Goal: Task Accomplishment & Management: Manage account settings

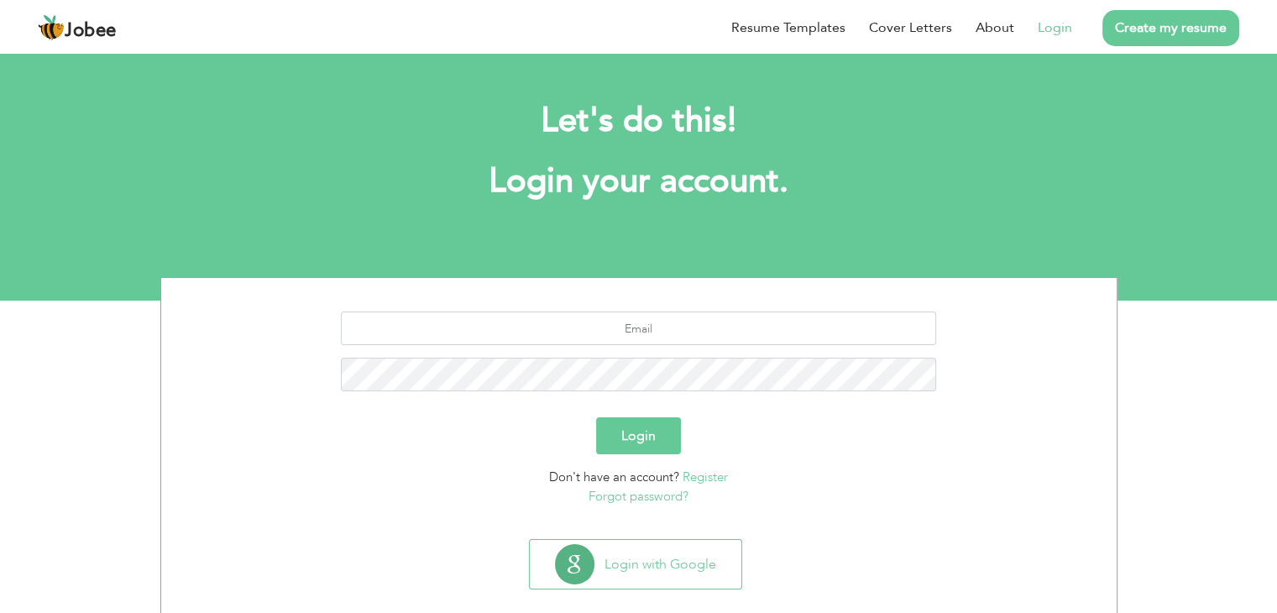
click at [1048, 20] on link "Login" at bounding box center [1054, 28] width 34 height 20
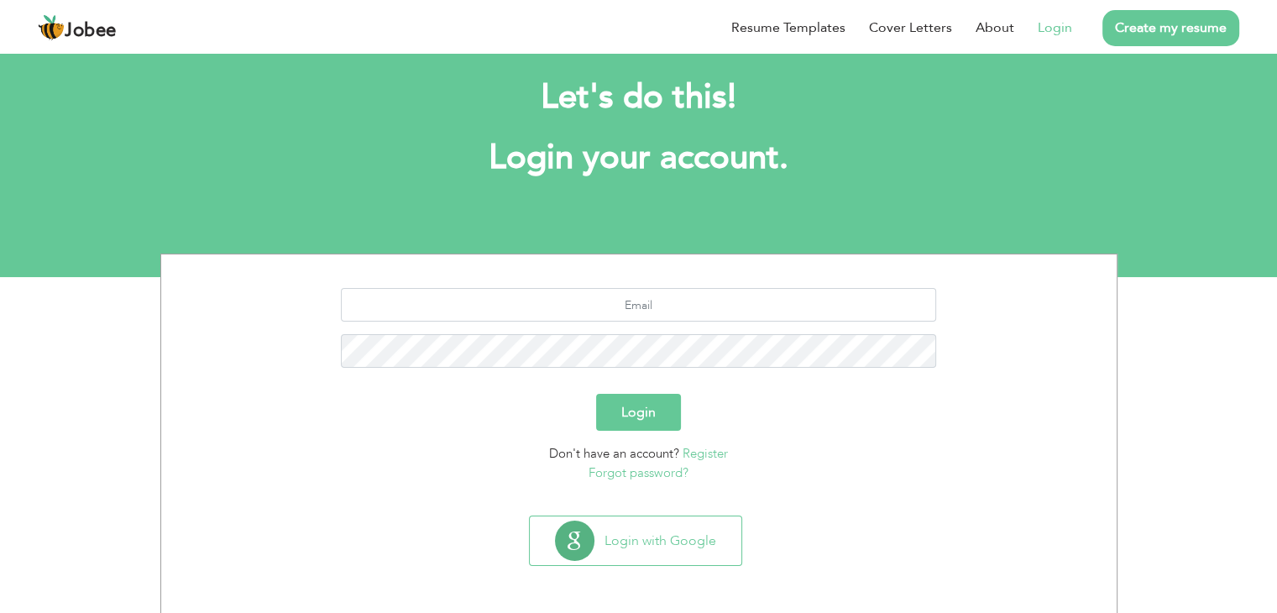
scroll to position [24, 0]
click at [646, 311] on input "text" at bounding box center [638, 305] width 595 height 34
type input "M"
type input "[EMAIL_ADDRESS][DOMAIN_NAME]"
click at [596, 394] on button "Login" at bounding box center [638, 412] width 85 height 37
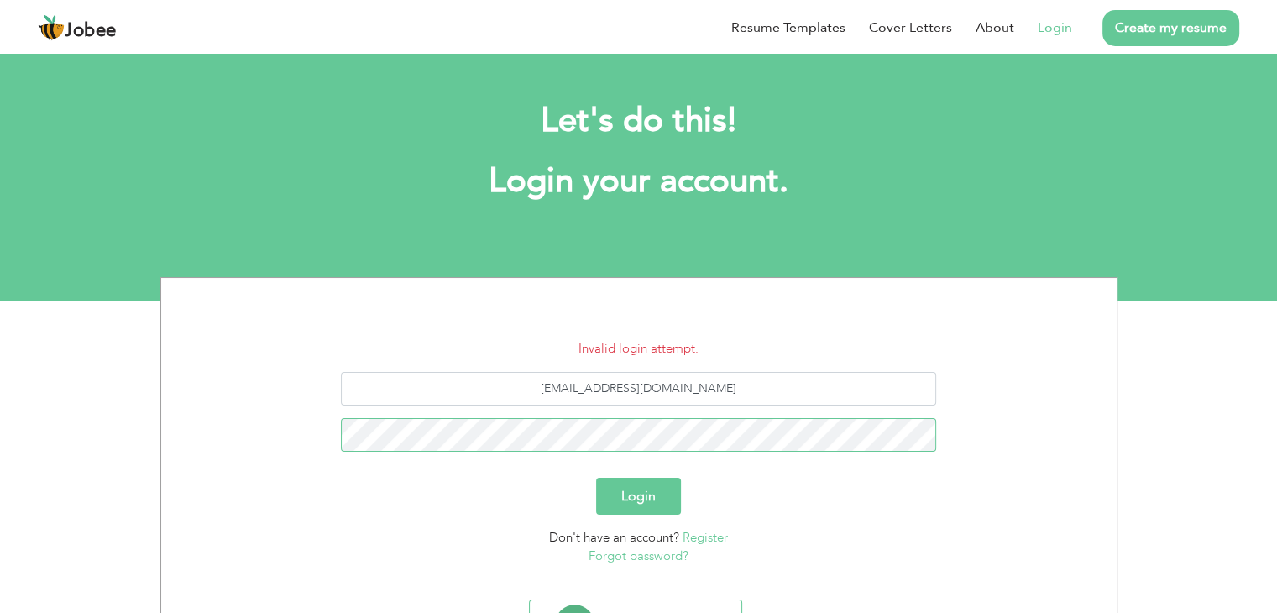
click at [596, 478] on button "Login" at bounding box center [638, 496] width 85 height 37
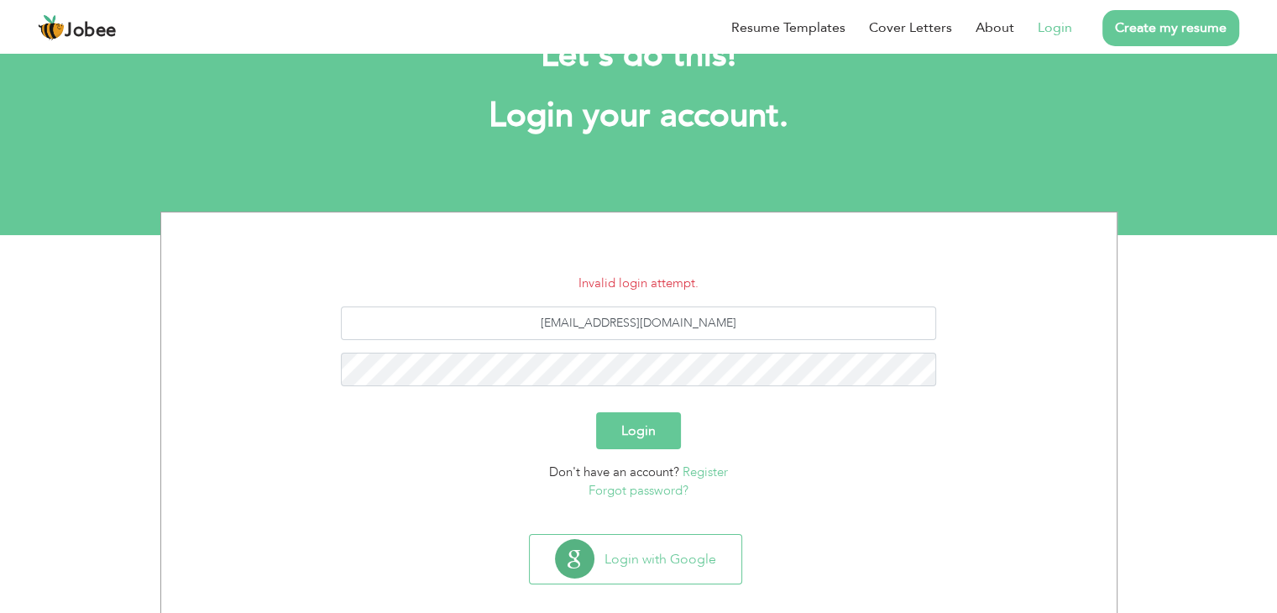
scroll to position [67, 0]
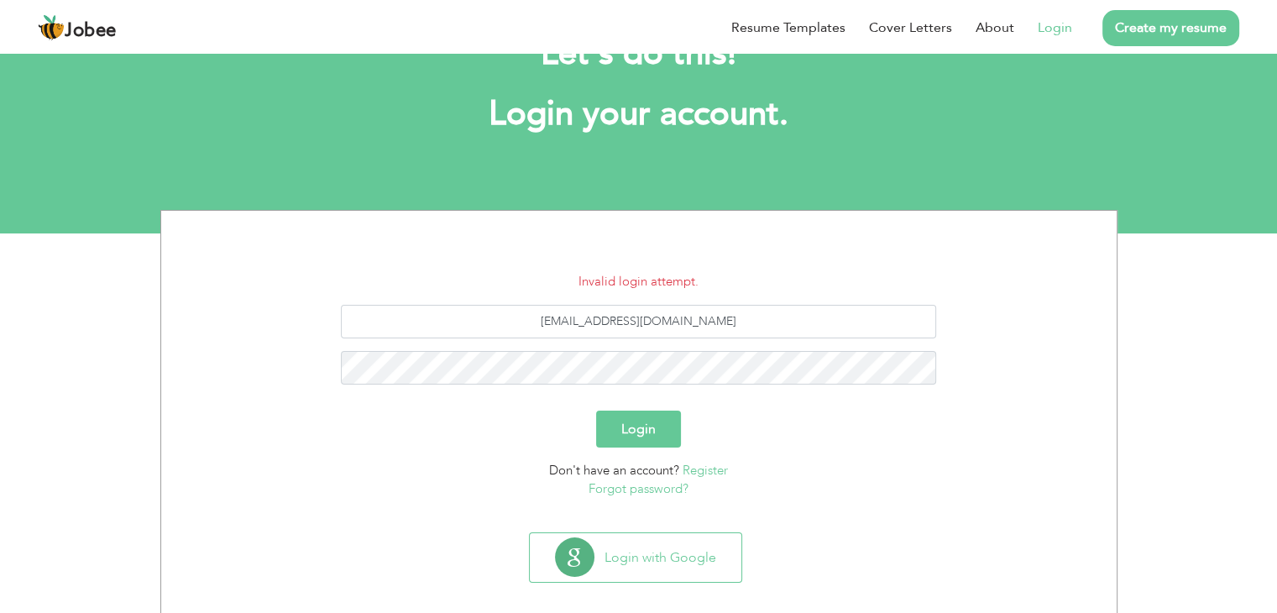
click at [613, 490] on link "Forgot password?" at bounding box center [638, 488] width 100 height 17
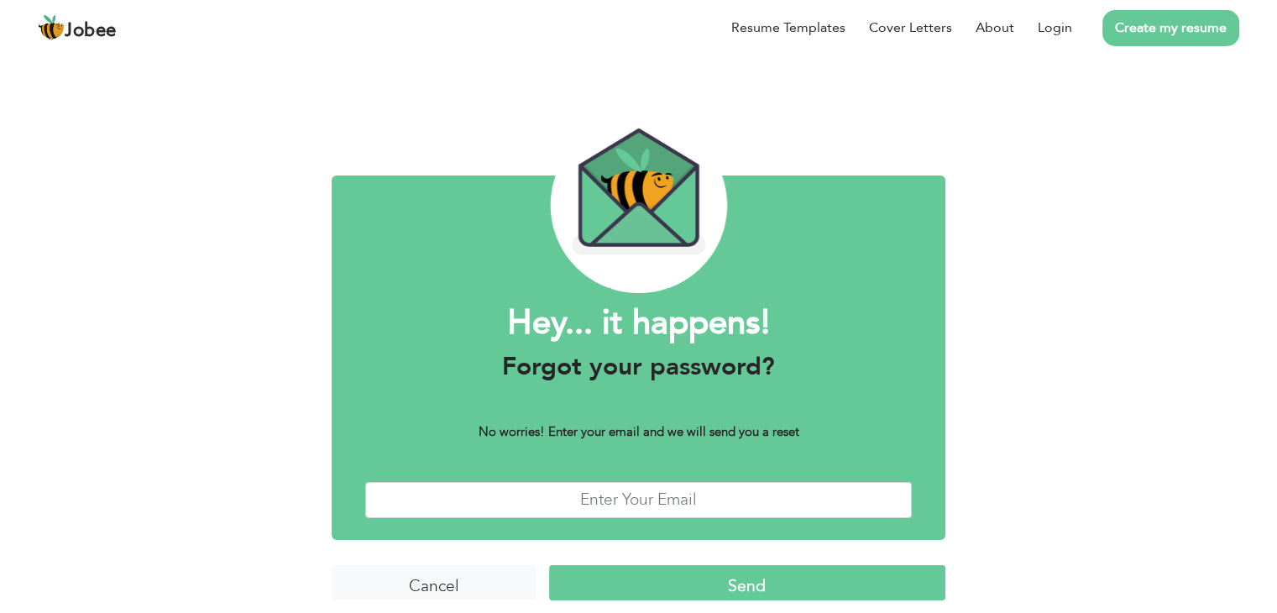
scroll to position [13, 0]
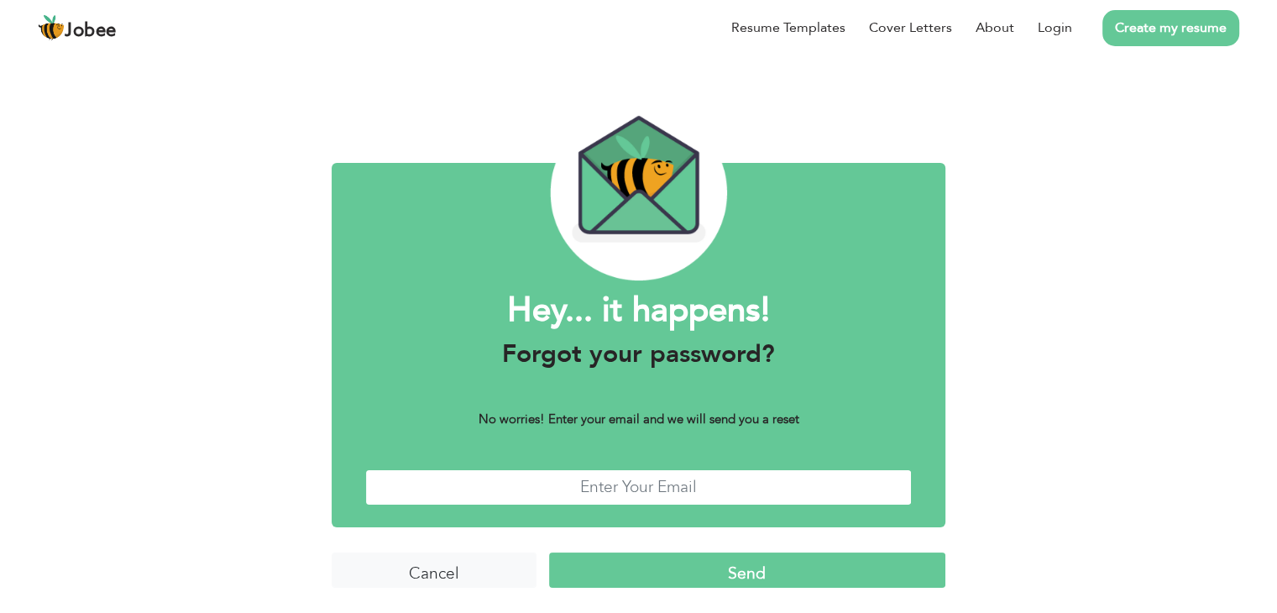
click at [629, 489] on input "text" at bounding box center [638, 487] width 546 height 36
type input "muhammadaliirfan18@gmail.com"
click at [655, 567] on input "Send" at bounding box center [747, 570] width 396 height 36
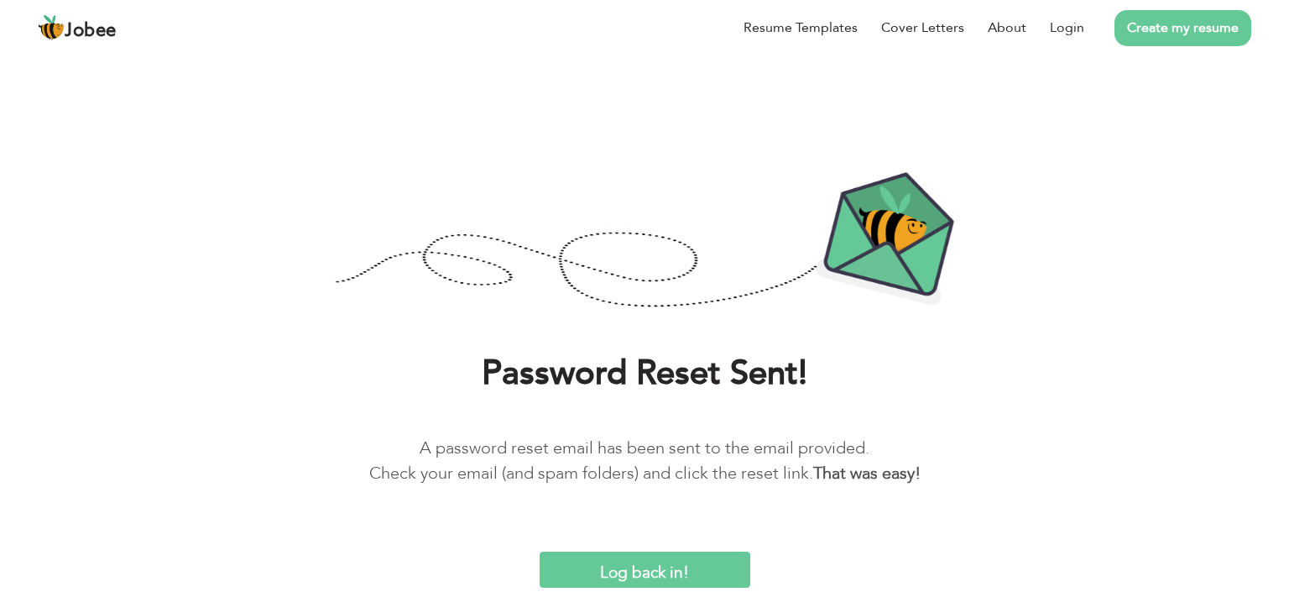
click at [655, 567] on input "Log back in!" at bounding box center [645, 569] width 211 height 36
click at [1069, 30] on link "Login" at bounding box center [1067, 28] width 34 height 20
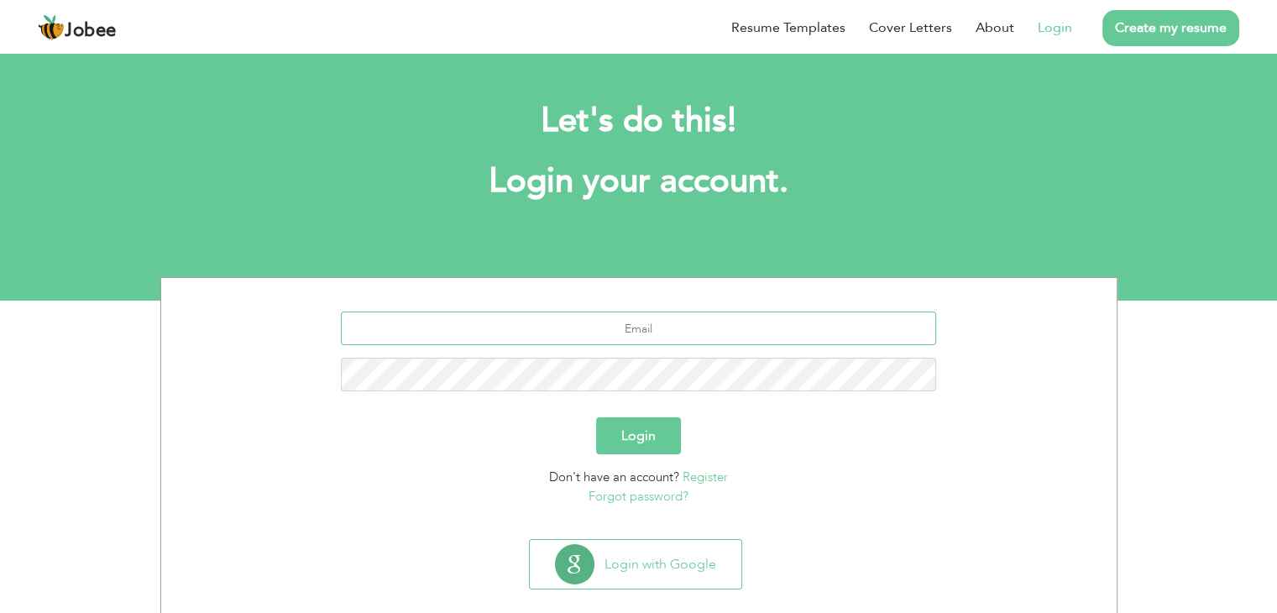
click at [692, 320] on input "text" at bounding box center [638, 328] width 595 height 34
type input "[EMAIL_ADDRESS][DOMAIN_NAME]"
click at [596, 417] on button "Login" at bounding box center [638, 435] width 85 height 37
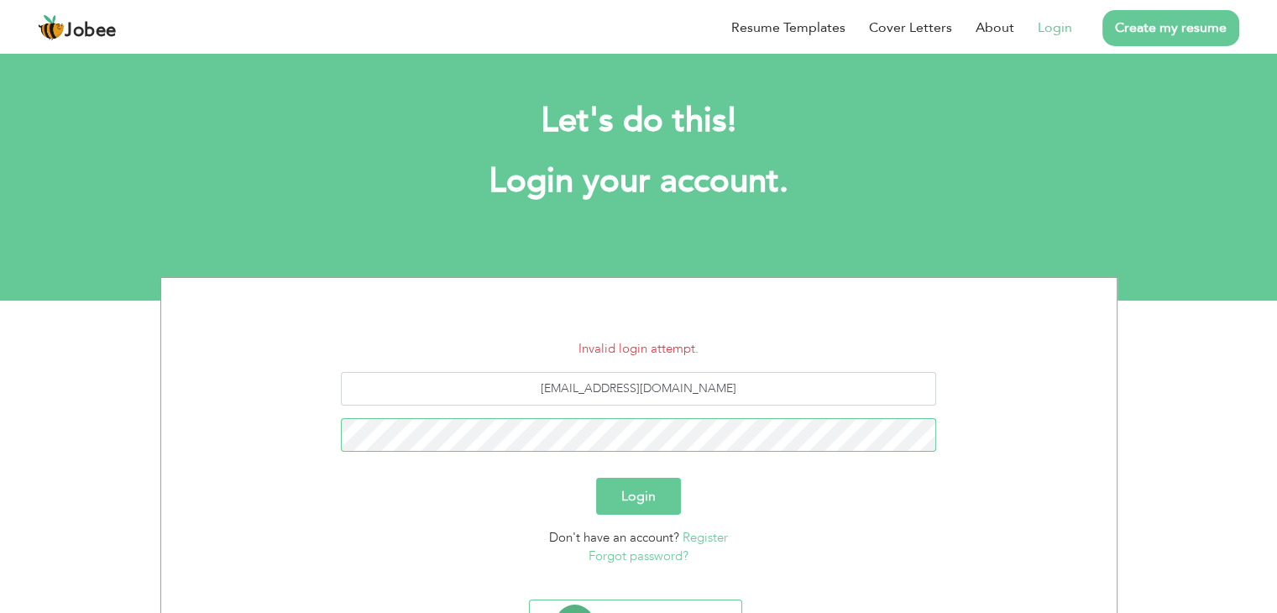
click at [596, 478] on button "Login" at bounding box center [638, 496] width 85 height 37
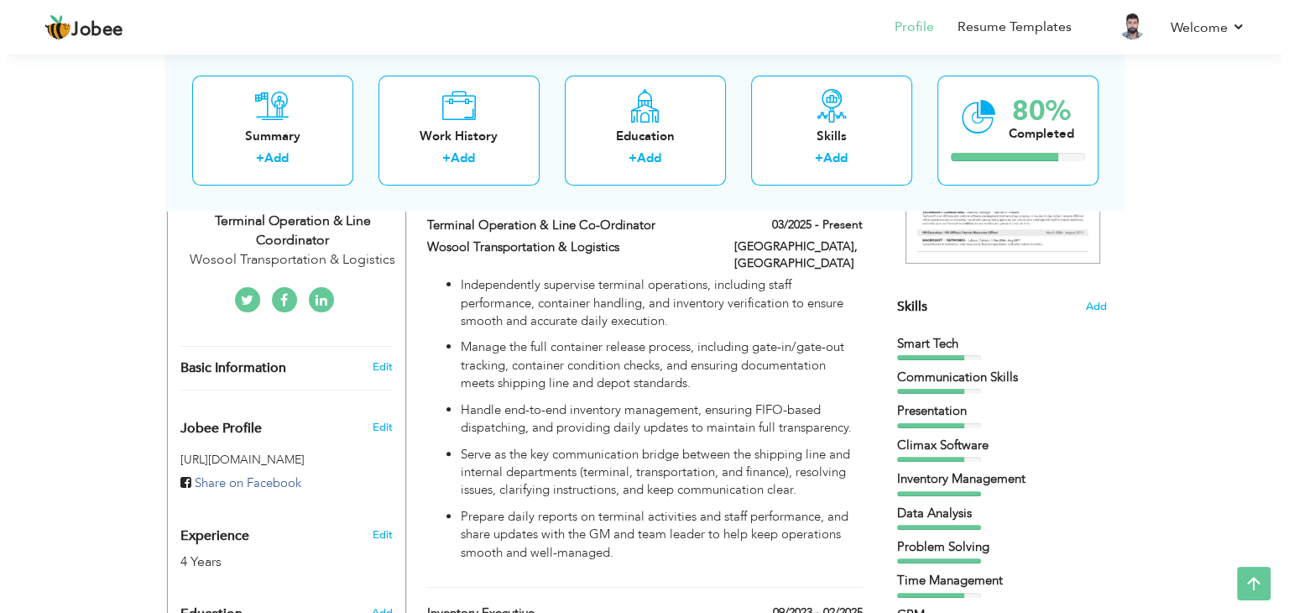
scroll to position [352, 0]
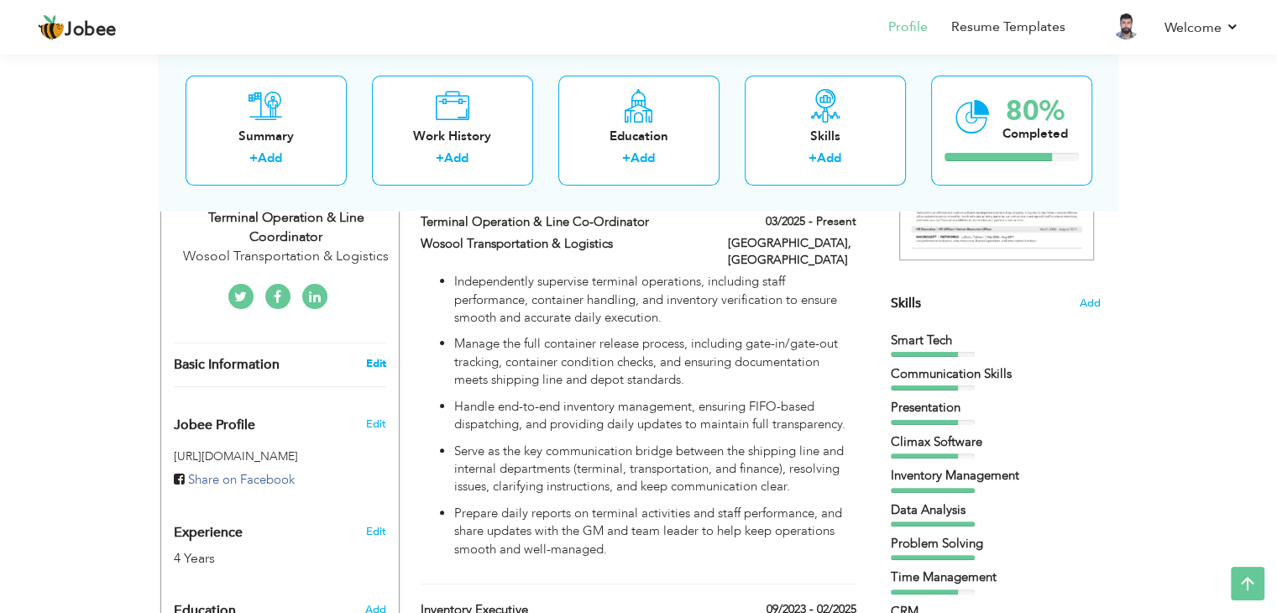
click at [369, 361] on link "Edit" at bounding box center [375, 363] width 20 height 15
type input "Muhammad Ali"
type input "Irfan"
type input "0548651957"
select select "number:191"
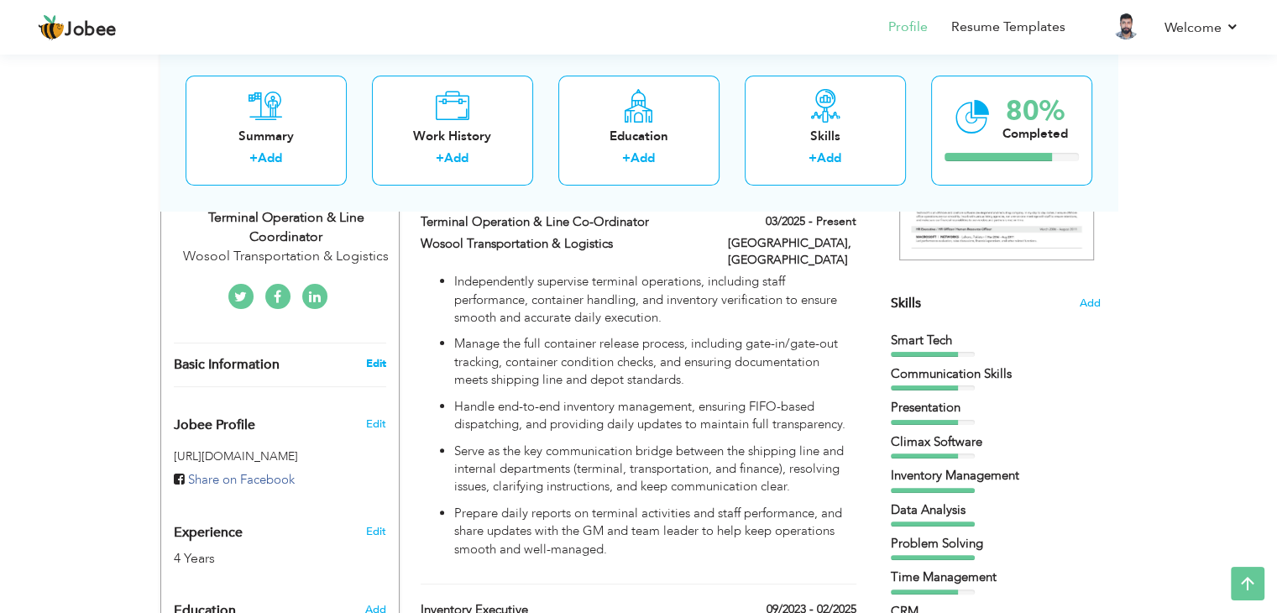
select select "number:6"
type input "Wosool Transportation & Logistics"
type input "Terminal Operation & Line Coordinator"
type input "https://www.linkedin.com/in/muhammad-ali-1a648b156/"
type input "https://www.facebook.com/muhammadali.muhammadali.94009"
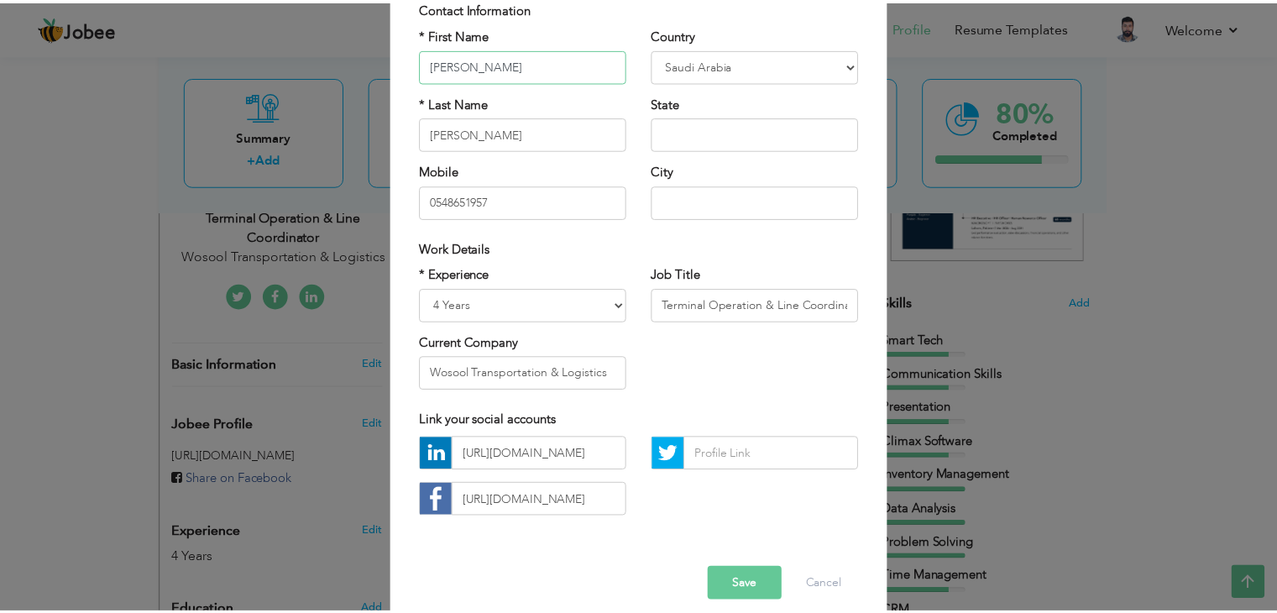
scroll to position [152, 0]
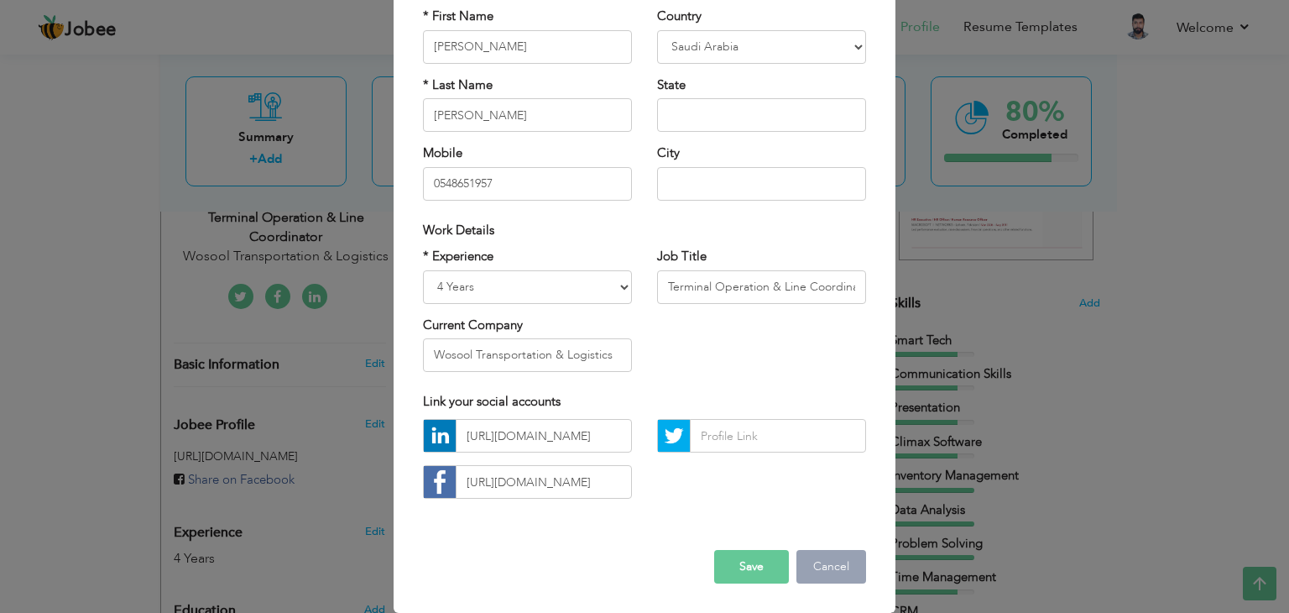
click at [828, 564] on button "Cancel" at bounding box center [832, 567] width 70 height 34
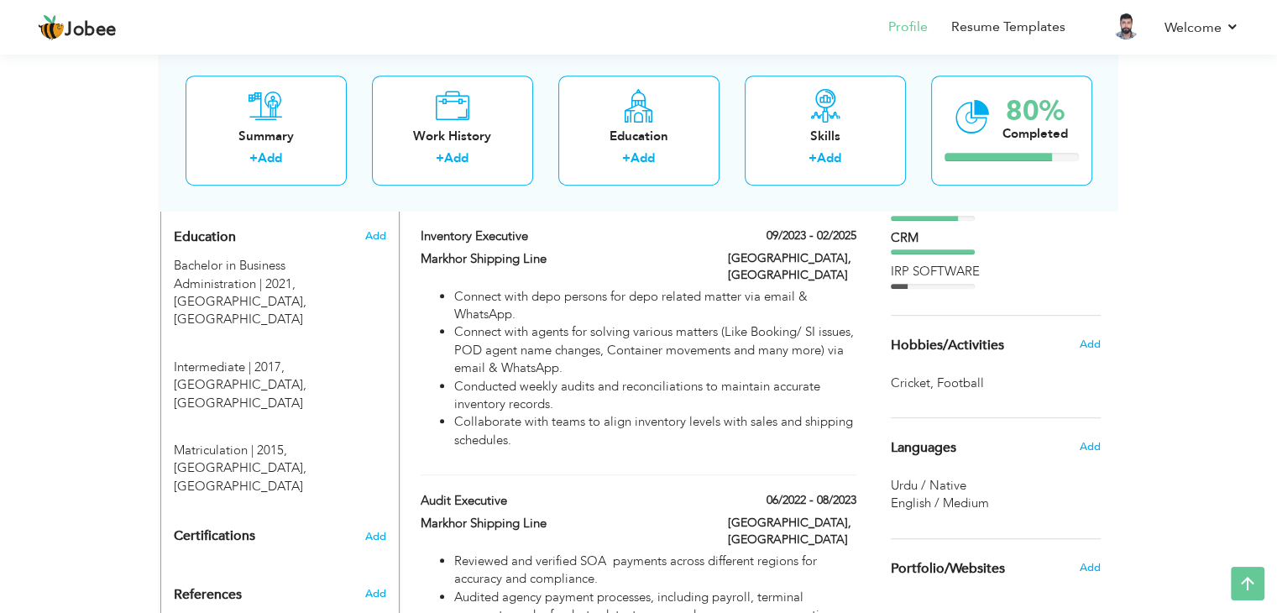
scroll to position [0, 0]
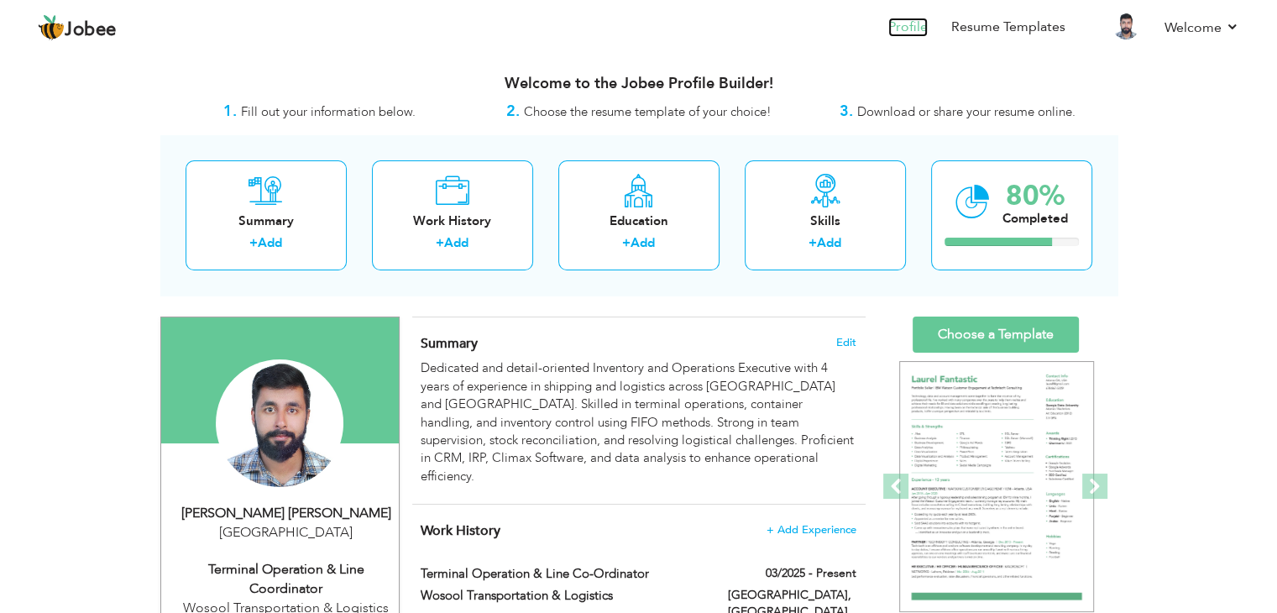
click at [907, 24] on link "Profile" at bounding box center [907, 27] width 39 height 19
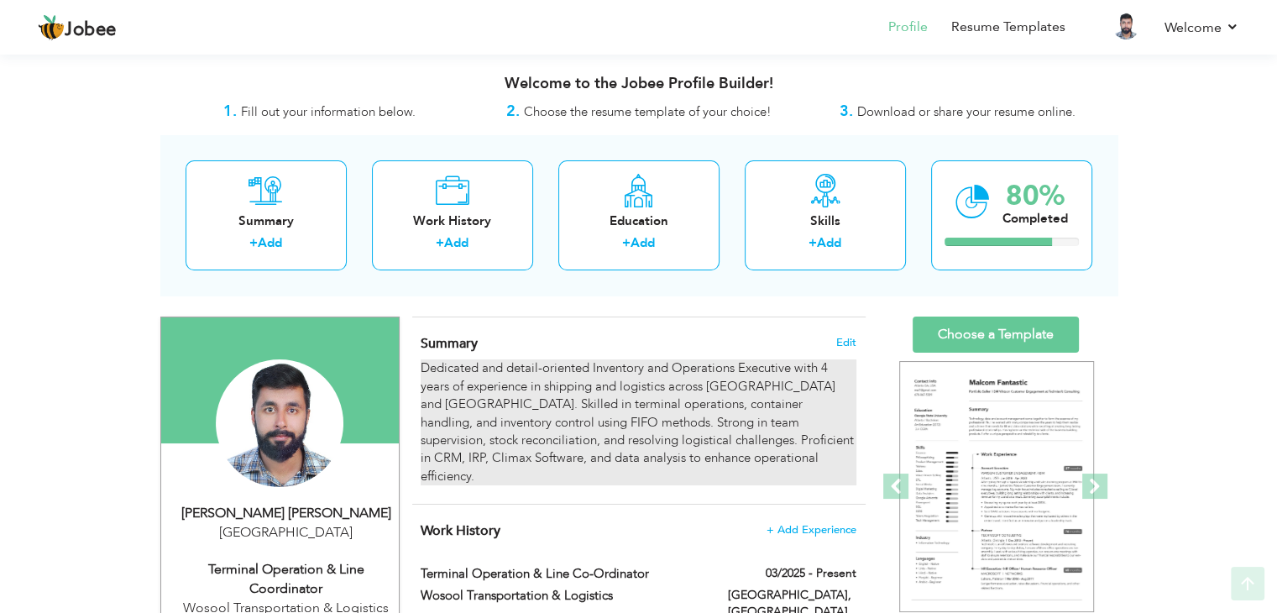
scroll to position [232, 0]
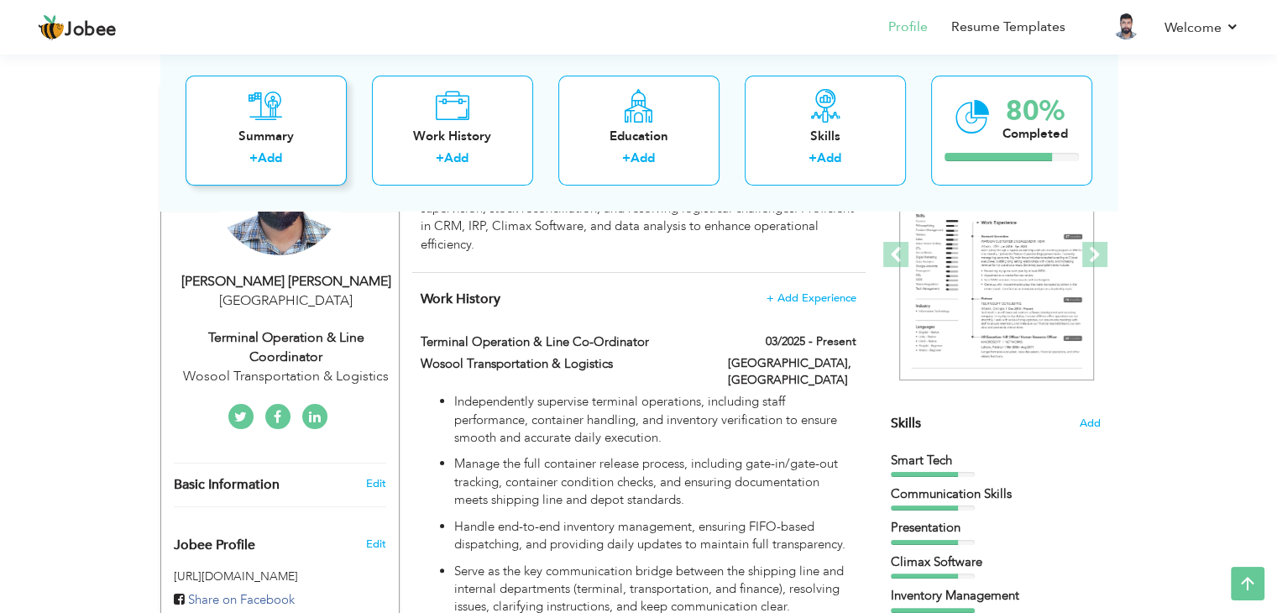
click at [224, 147] on div "Summary + Add" at bounding box center [265, 131] width 161 height 110
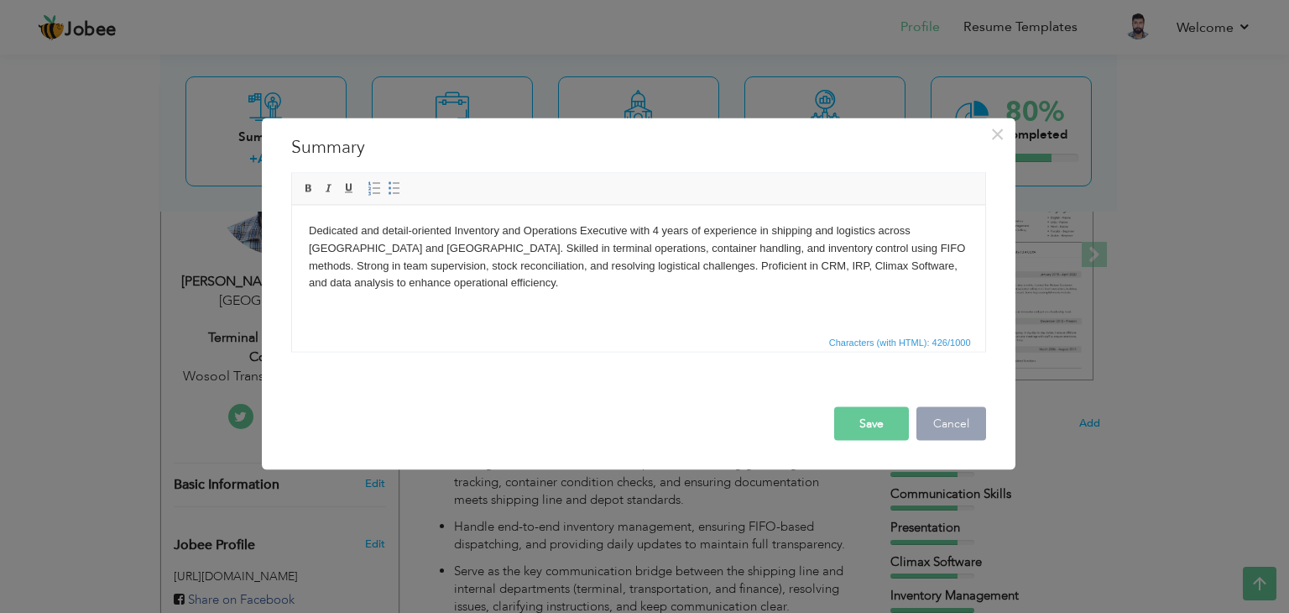
click at [967, 419] on button "Cancel" at bounding box center [952, 424] width 70 height 34
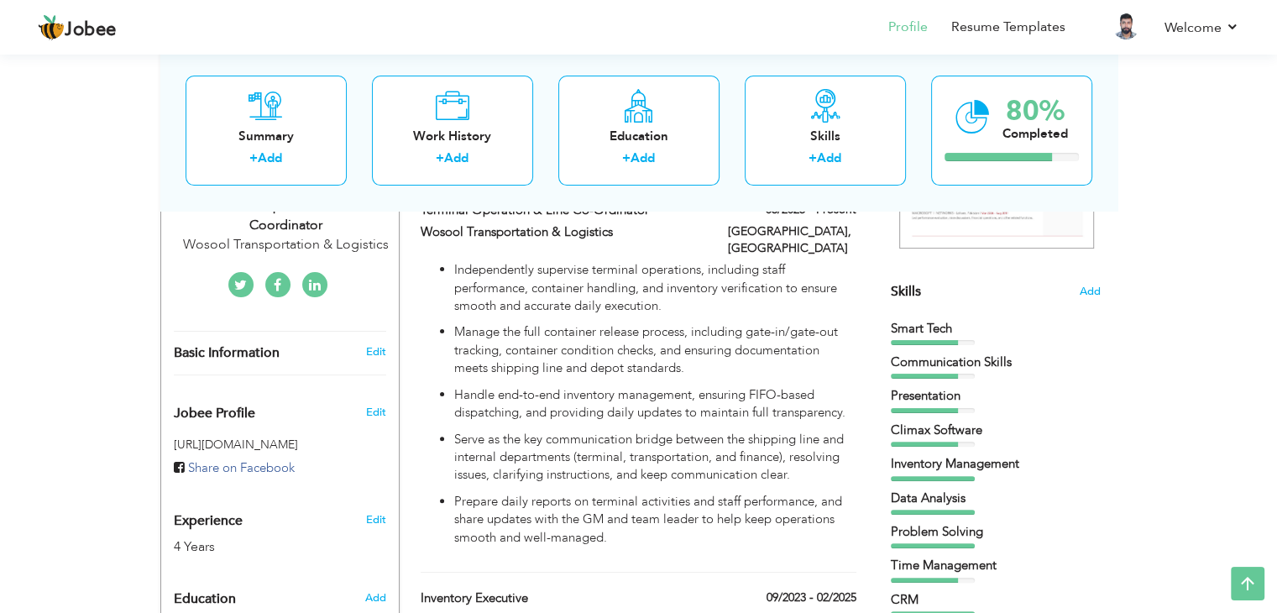
scroll to position [0, 0]
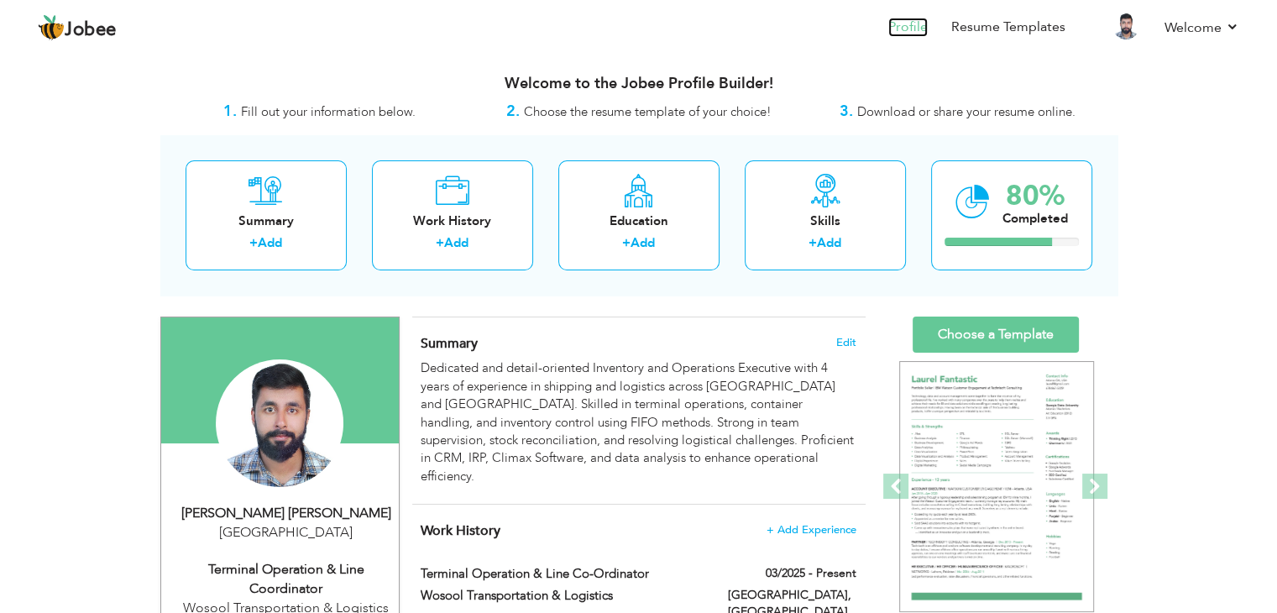
click at [921, 24] on link "Profile" at bounding box center [907, 27] width 39 height 19
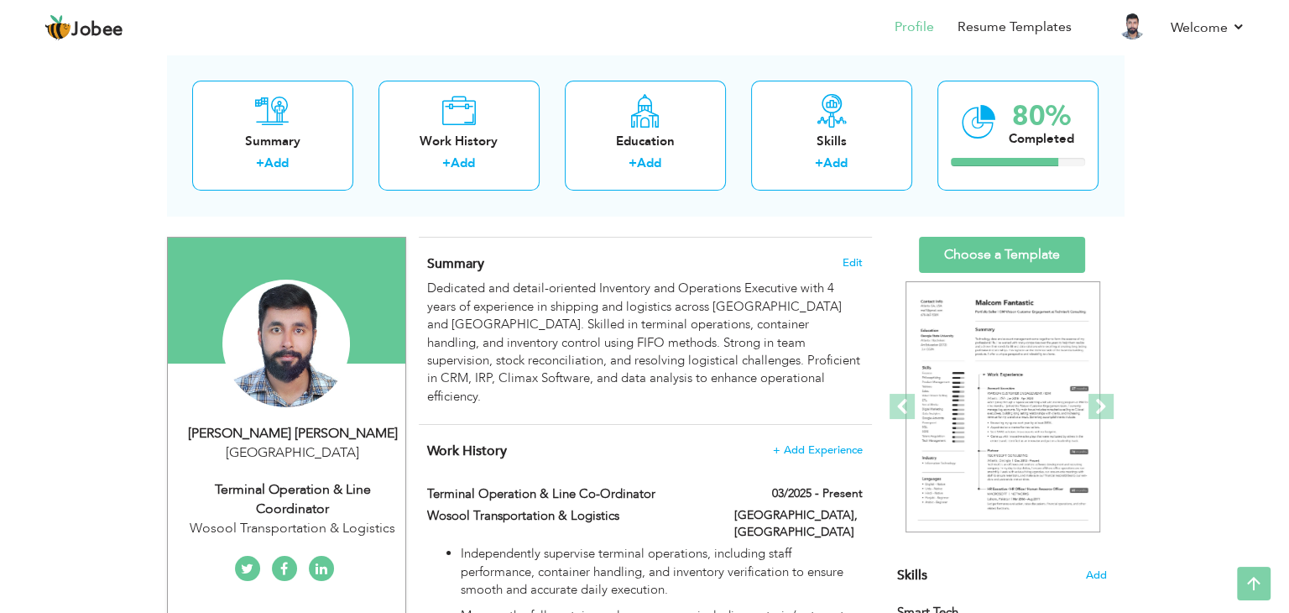
scroll to position [77, 0]
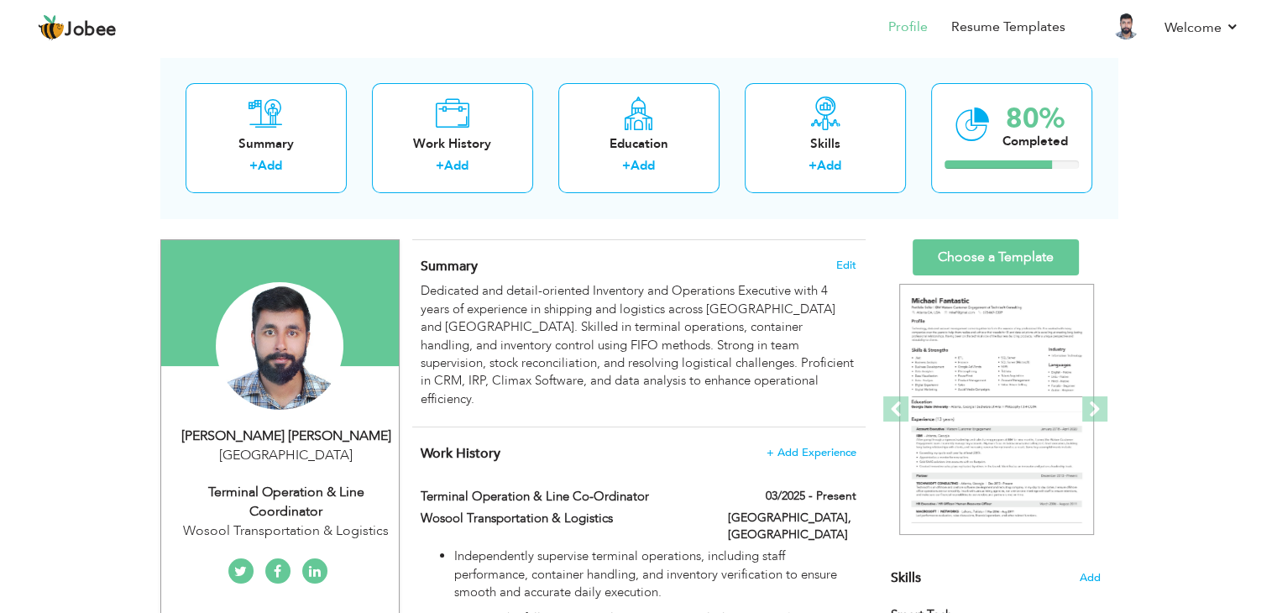
click at [326, 490] on div "Terminal Operation & Line Coordinator" at bounding box center [286, 502] width 225 height 39
type input "Muhammad Ali"
type input "Irfan"
type input "0548651957"
select select "number:191"
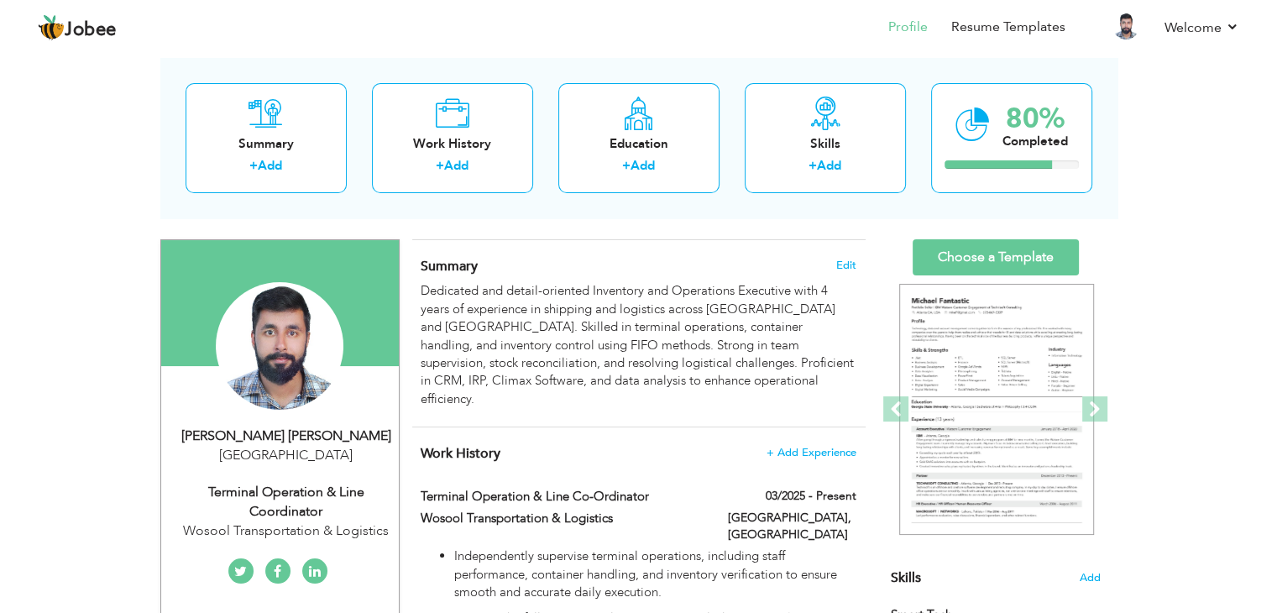
select select "number:6"
type input "Wosool Transportation & Logistics"
type input "Terminal Operation & Line Coordinator"
type input "https://www.linkedin.com/in/muhammad-ali-1a648b156/"
type input "https://www.facebook.com/muhammadali.muhammadali.94009"
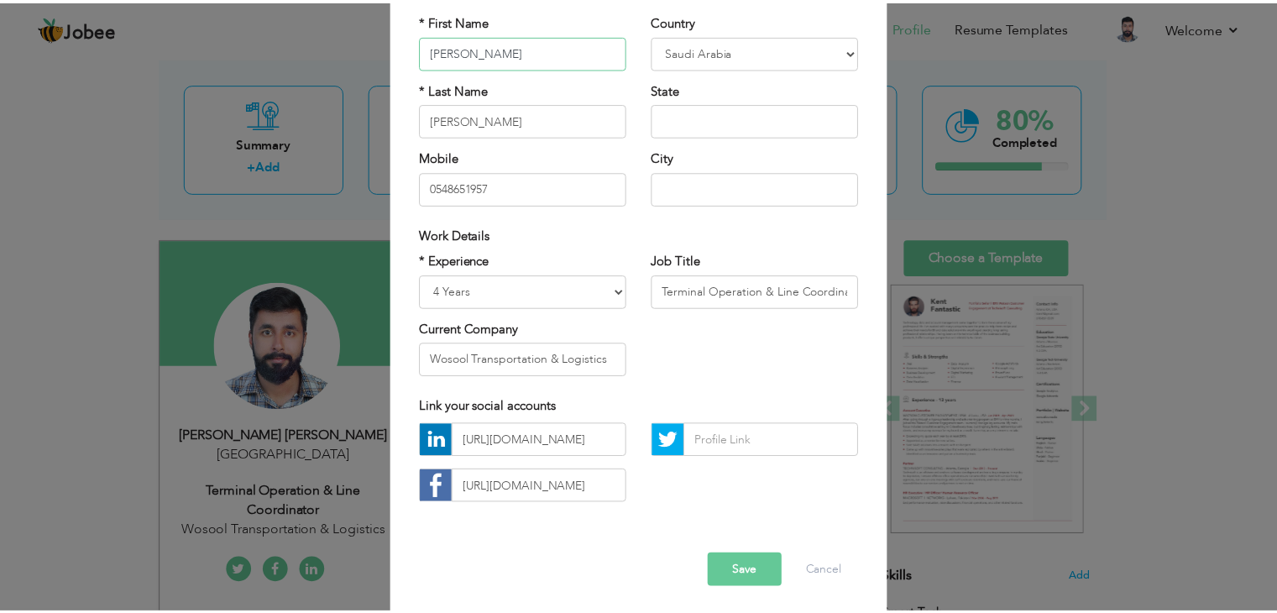
scroll to position [152, 0]
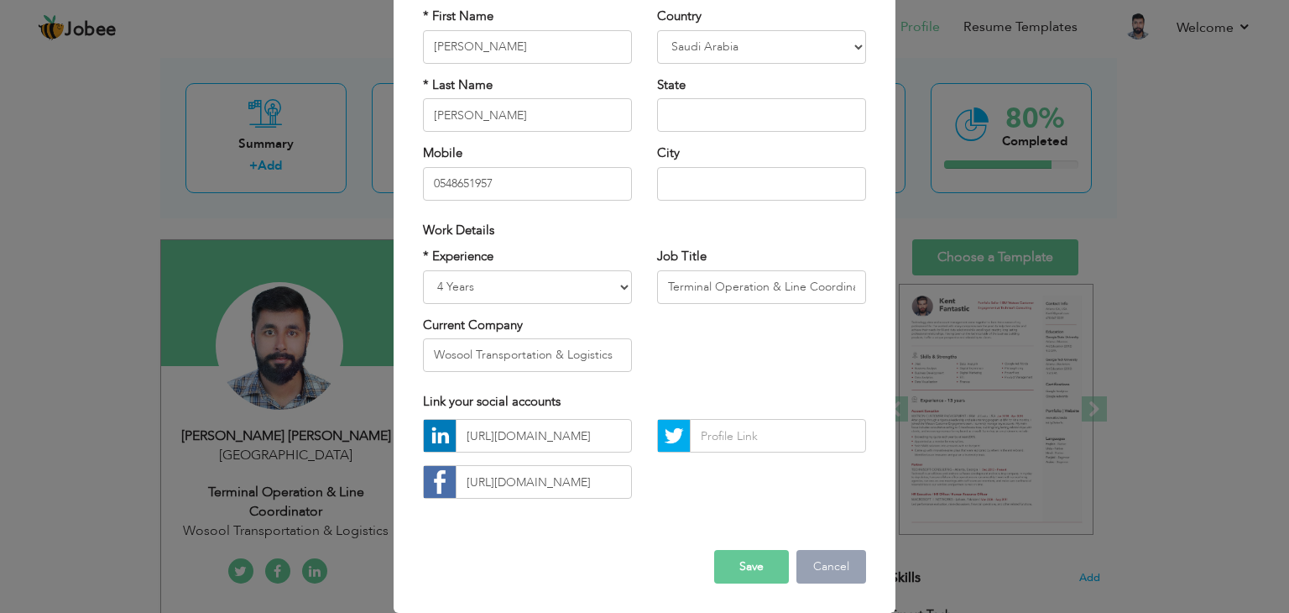
click at [824, 553] on button "Cancel" at bounding box center [832, 567] width 70 height 34
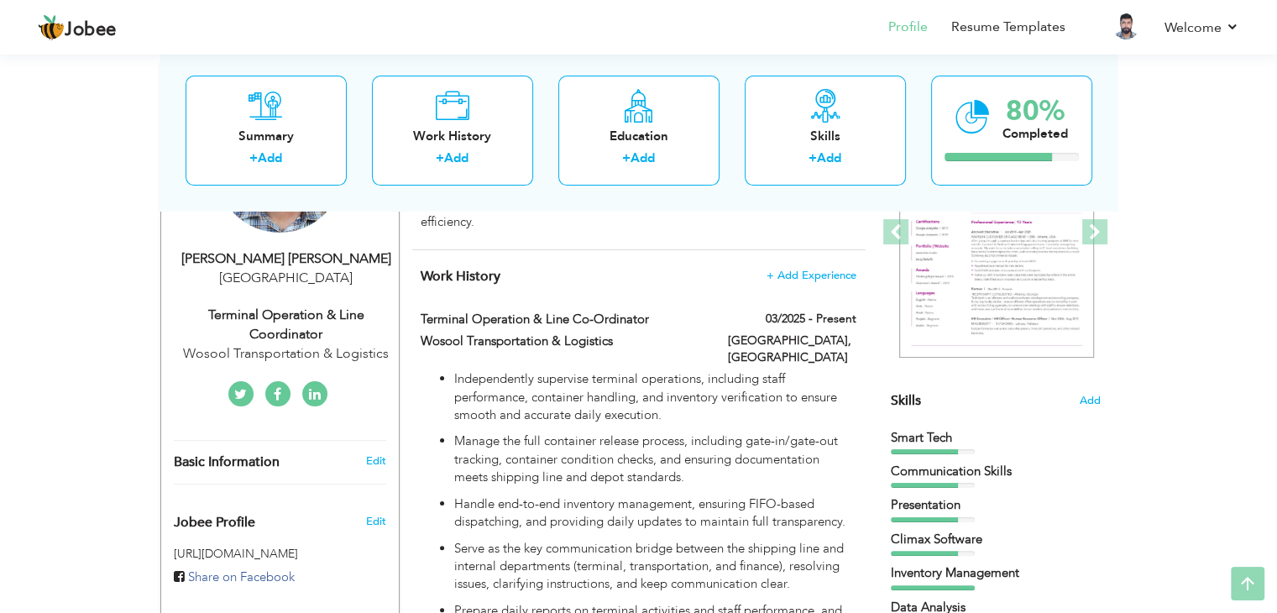
scroll to position [255, 0]
